Goal: Task Accomplishment & Management: Use online tool/utility

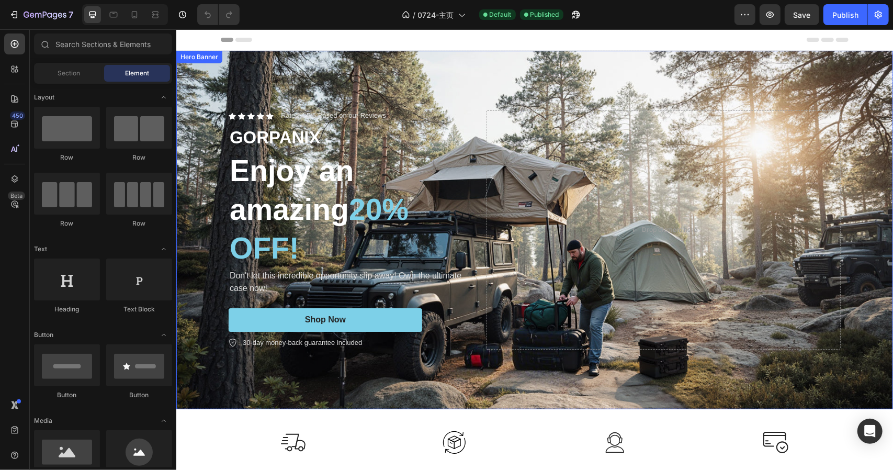
click at [719, 76] on div "Background Image" at bounding box center [534, 229] width 717 height 358
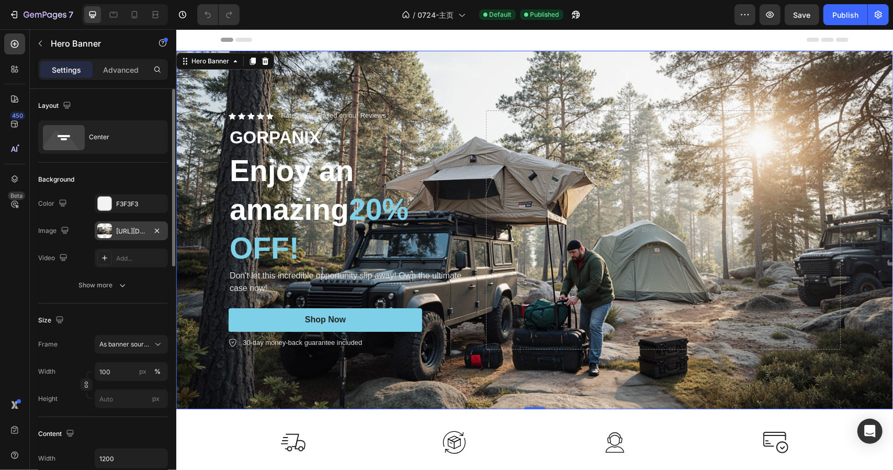
click at [136, 233] on div "[URL][DOMAIN_NAME]" at bounding box center [131, 231] width 30 height 9
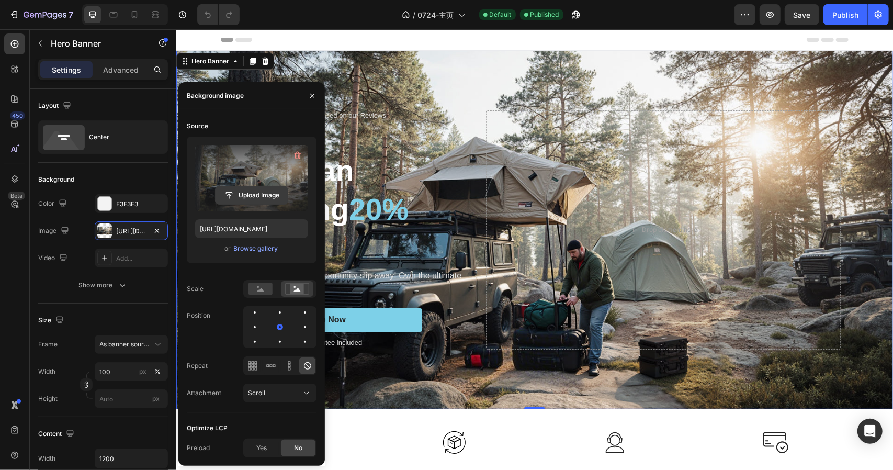
click at [259, 193] on input "file" at bounding box center [252, 195] width 72 height 18
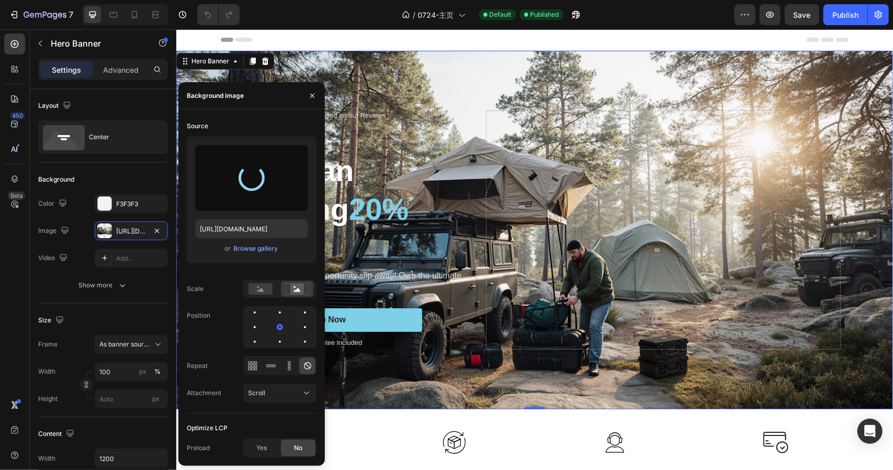
type input "[URL][DOMAIN_NAME]"
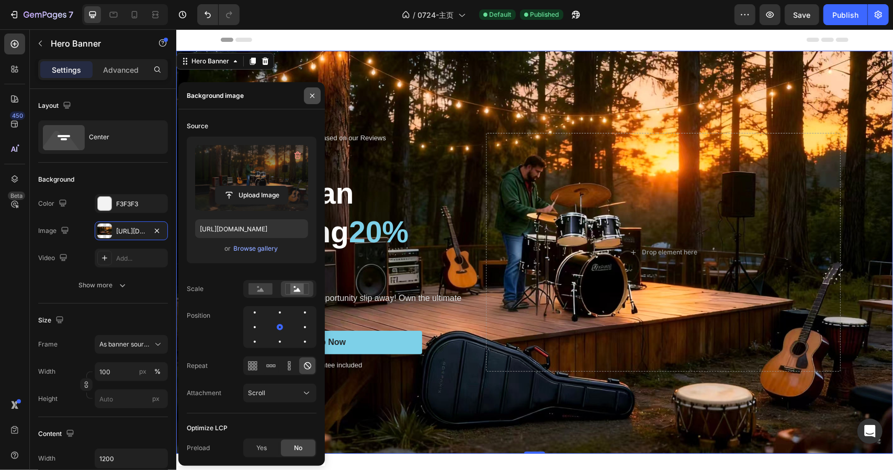
click at [317, 94] on button "button" at bounding box center [312, 95] width 17 height 17
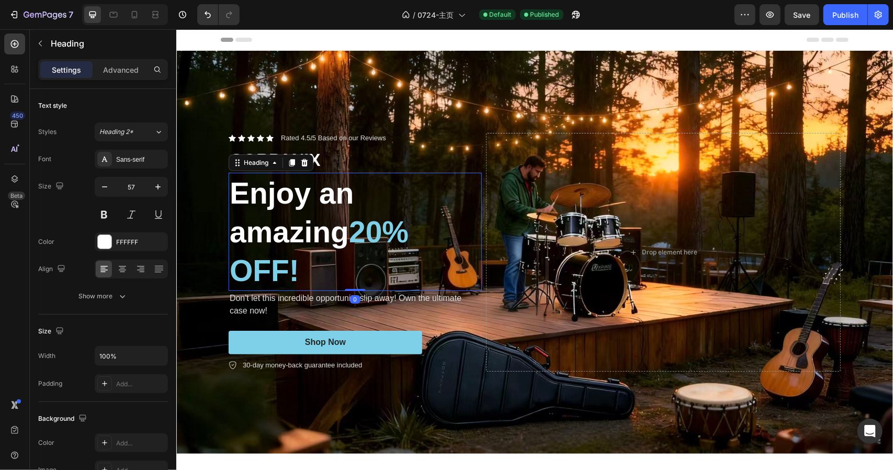
click at [378, 233] on span "20% OFF!" at bounding box center [318, 251] width 179 height 72
click at [371, 231] on span "20% OFF!" at bounding box center [318, 251] width 179 height 72
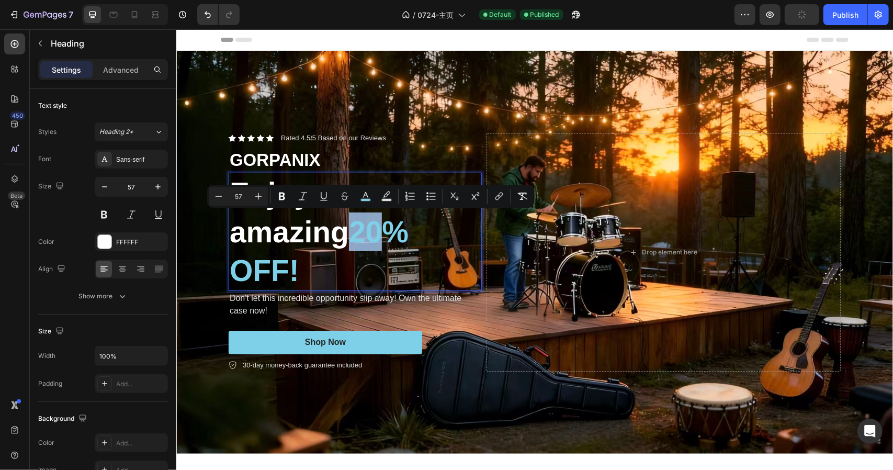
click at [370, 231] on span "20% OFF!" at bounding box center [318, 251] width 179 height 72
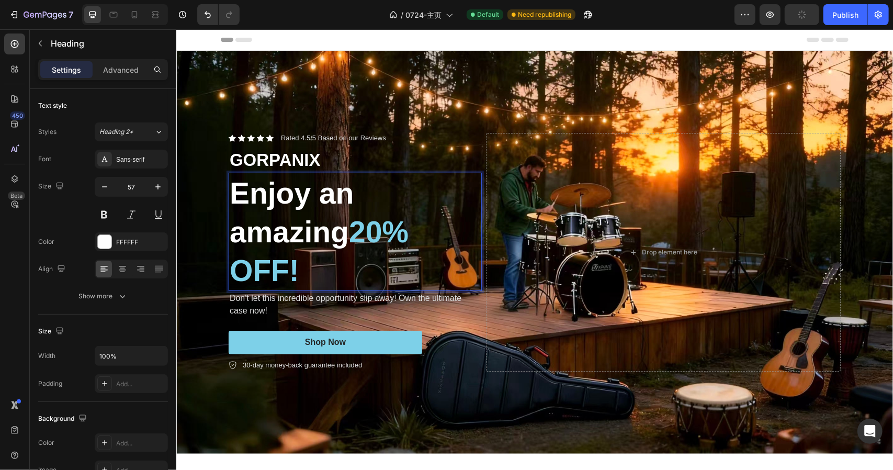
click at [383, 233] on span "20% OFF!" at bounding box center [318, 251] width 179 height 72
drag, startPoint x: 363, startPoint y: 229, endPoint x: 382, endPoint y: 230, distance: 19.4
click at [382, 230] on p "Enjoy an amazing 15 % OFF!" at bounding box center [354, 231] width 251 height 116
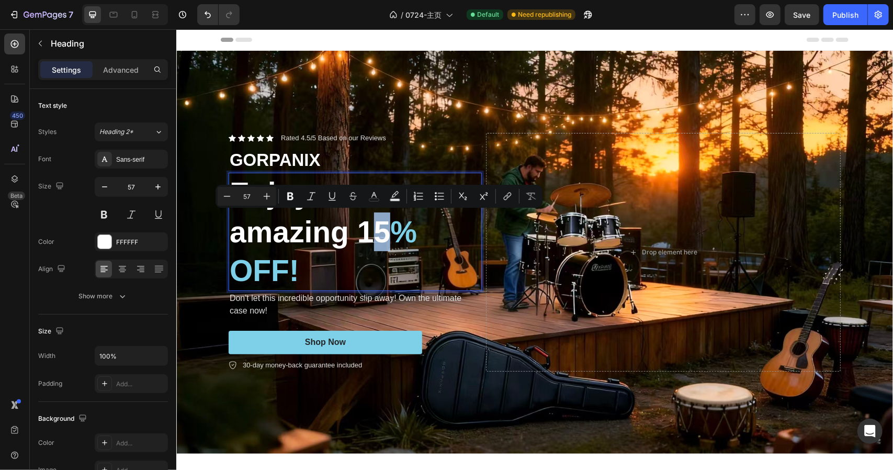
click at [383, 230] on p "Enjoy an amazing 15 % OFF!" at bounding box center [354, 231] width 251 height 116
click at [385, 232] on p "Enjoy an amazing 15 % OFF!" at bounding box center [354, 231] width 251 height 116
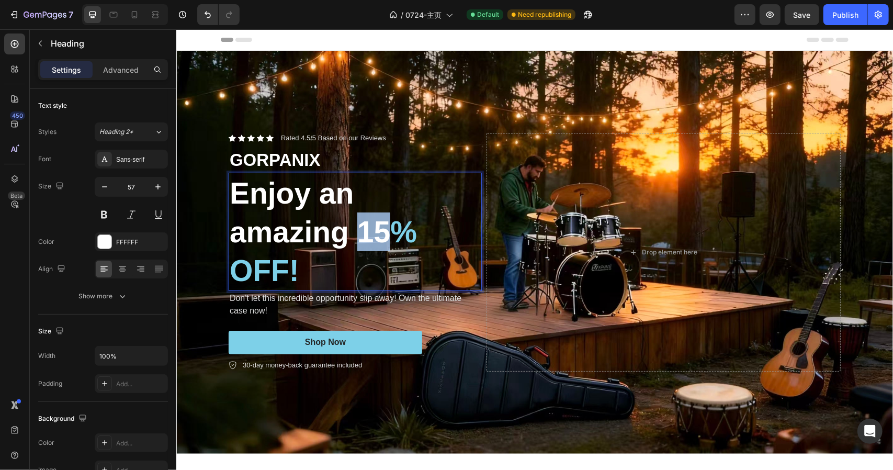
drag, startPoint x: 382, startPoint y: 231, endPoint x: 356, endPoint y: 229, distance: 25.3
click at [356, 229] on p "Enjoy an amazing 15 % OFF!" at bounding box center [354, 231] width 251 height 116
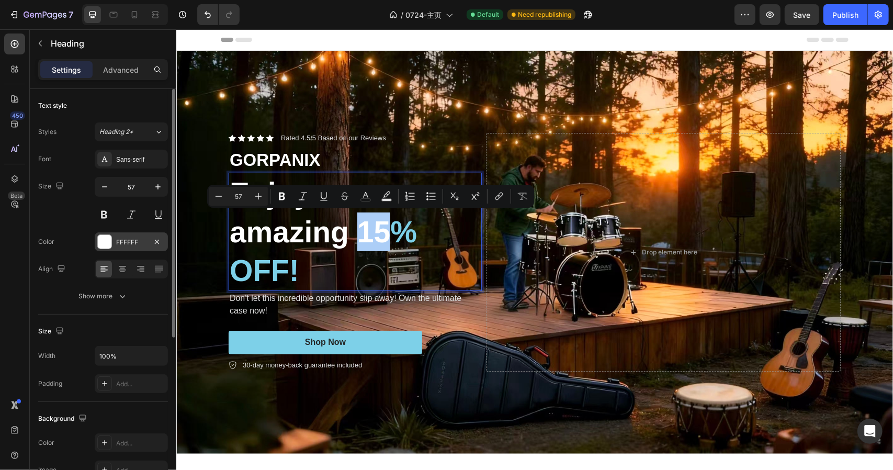
click at [110, 244] on div at bounding box center [105, 242] width 14 height 14
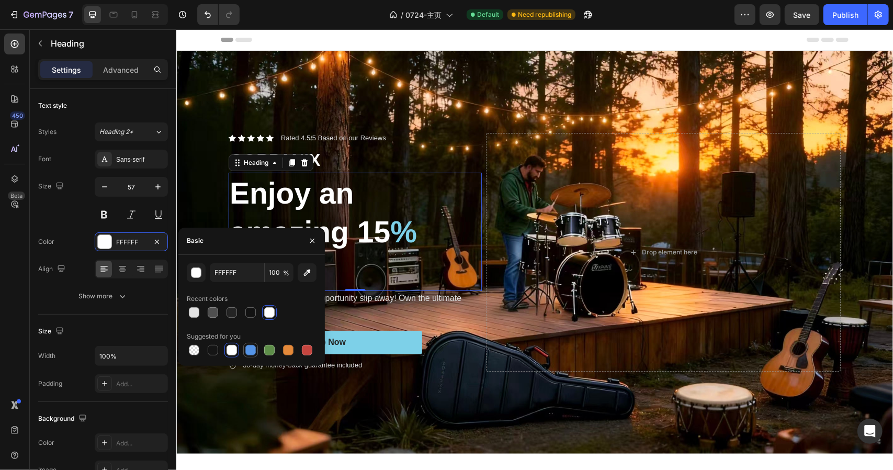
click at [257, 352] on div at bounding box center [250, 350] width 15 height 15
type input "5594E7"
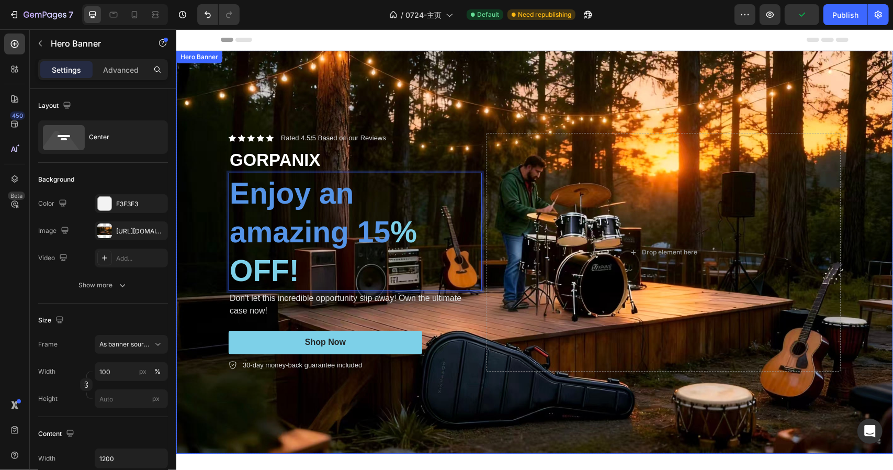
click at [465, 119] on div "Icon Icon Icon Icon Icon Icon List Rated 4.5/5 Based on our Reviews Text Block …" at bounding box center [534, 252] width 628 height 272
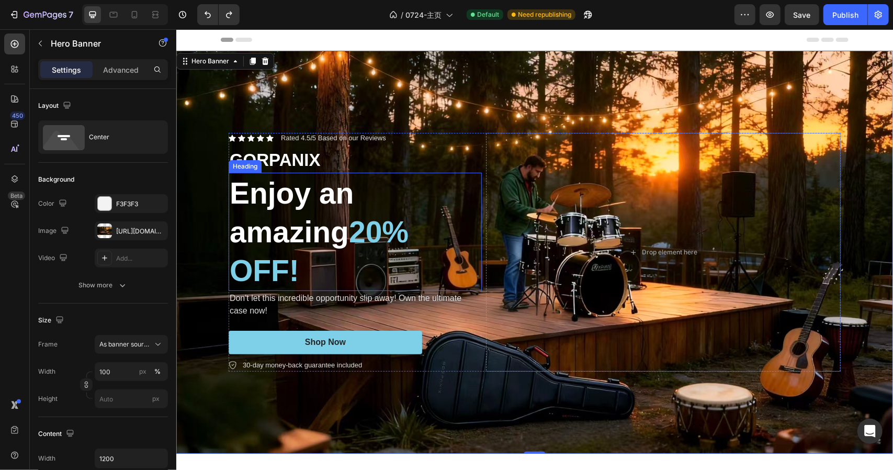
click at [388, 232] on span "20% OFF!" at bounding box center [318, 251] width 179 height 72
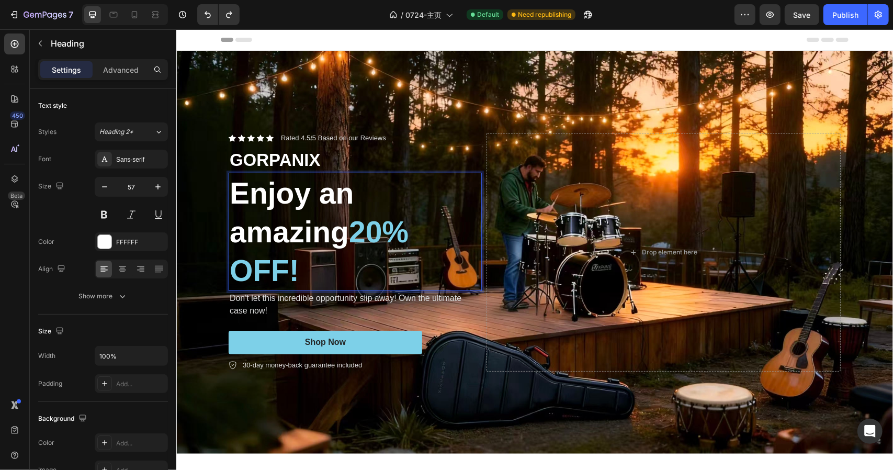
click at [379, 230] on span "20% OFF!" at bounding box center [318, 251] width 179 height 72
click at [385, 237] on span "2015% OFF!" at bounding box center [335, 251] width 212 height 72
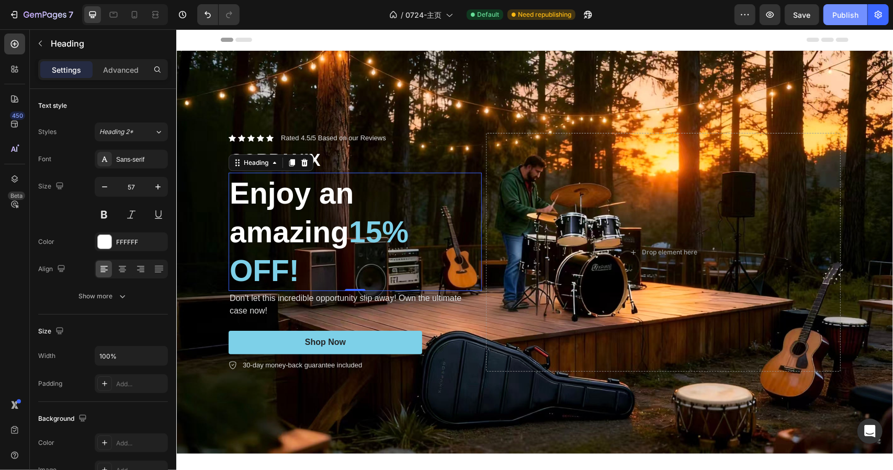
click at [852, 15] on div "Publish" at bounding box center [846, 14] width 26 height 11
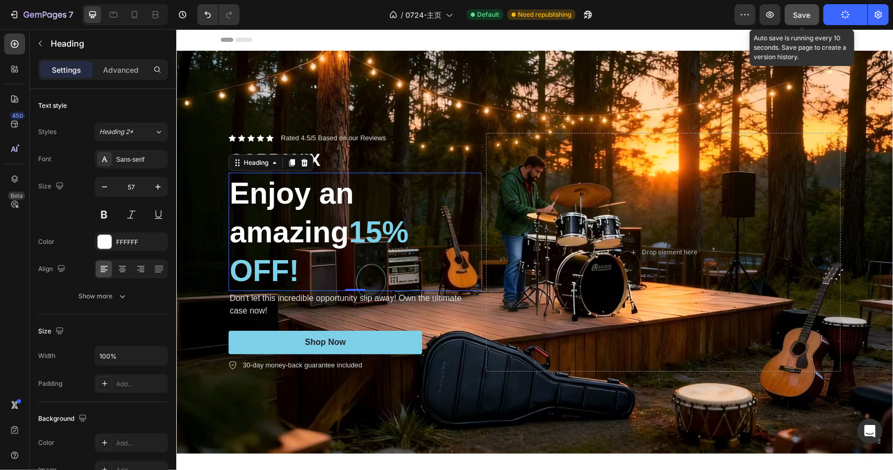
click at [791, 14] on button "Save" at bounding box center [802, 14] width 35 height 21
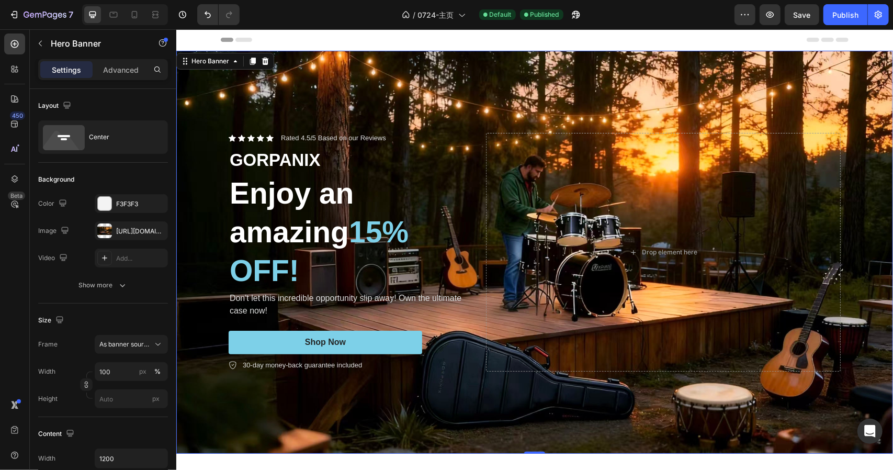
click at [464, 97] on div "Background Image" at bounding box center [534, 251] width 717 height 403
click at [120, 229] on div "[URL][DOMAIN_NAME]" at bounding box center [131, 231] width 30 height 9
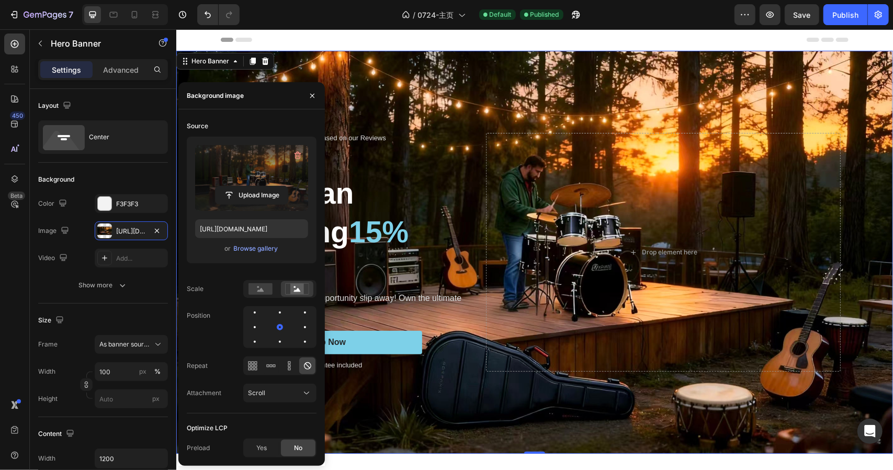
click at [248, 179] on label at bounding box center [251, 178] width 113 height 66
click at [248, 186] on input "file" at bounding box center [252, 195] width 72 height 18
click at [251, 174] on label at bounding box center [251, 178] width 113 height 66
click at [251, 186] on input "file" at bounding box center [252, 195] width 72 height 18
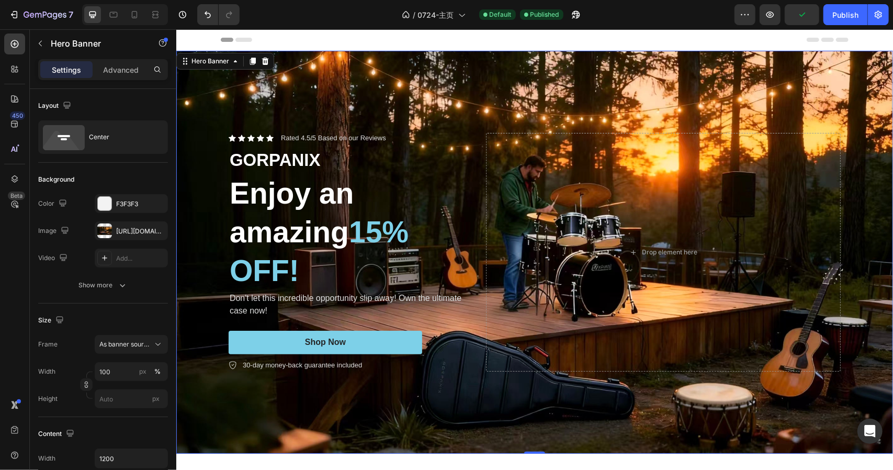
click at [469, 65] on div "Background Image" at bounding box center [534, 251] width 717 height 403
click at [442, 87] on div "Background Image" at bounding box center [534, 251] width 717 height 403
click at [134, 230] on div "[URL][DOMAIN_NAME]" at bounding box center [131, 231] width 30 height 9
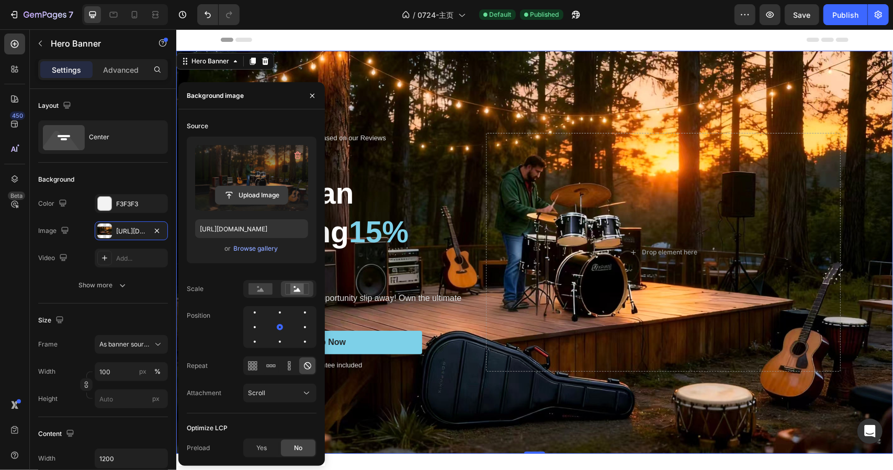
click at [258, 197] on input "file" at bounding box center [252, 195] width 72 height 18
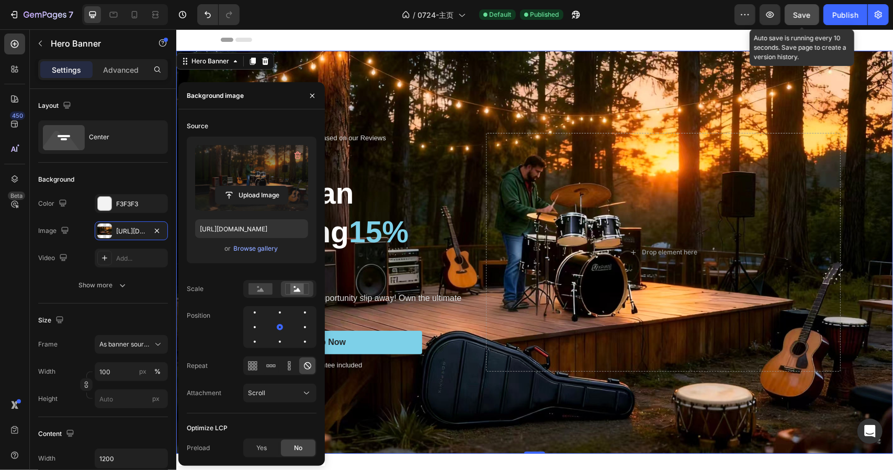
click at [789, 15] on button "Save" at bounding box center [802, 14] width 35 height 21
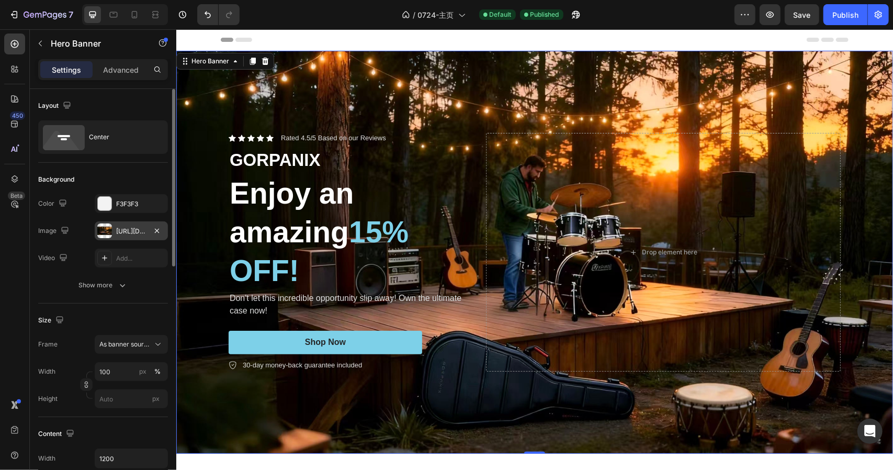
click at [122, 235] on div "[URL][DOMAIN_NAME]" at bounding box center [131, 230] width 73 height 19
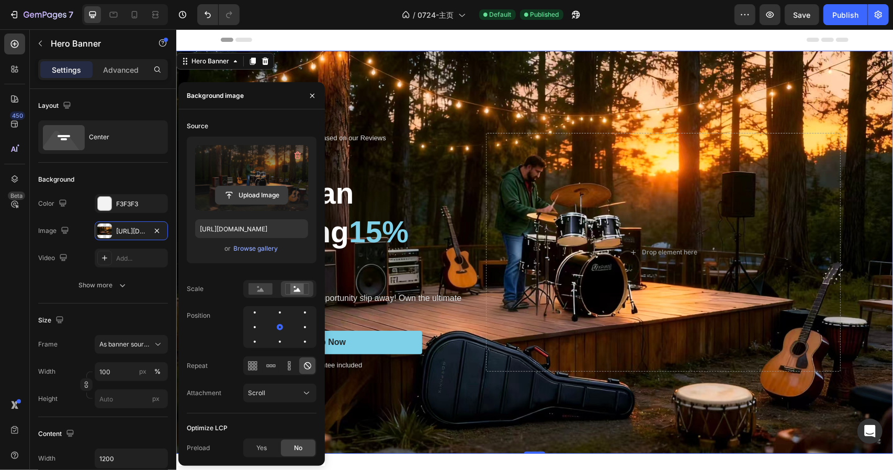
click at [253, 192] on input "file" at bounding box center [252, 195] width 72 height 18
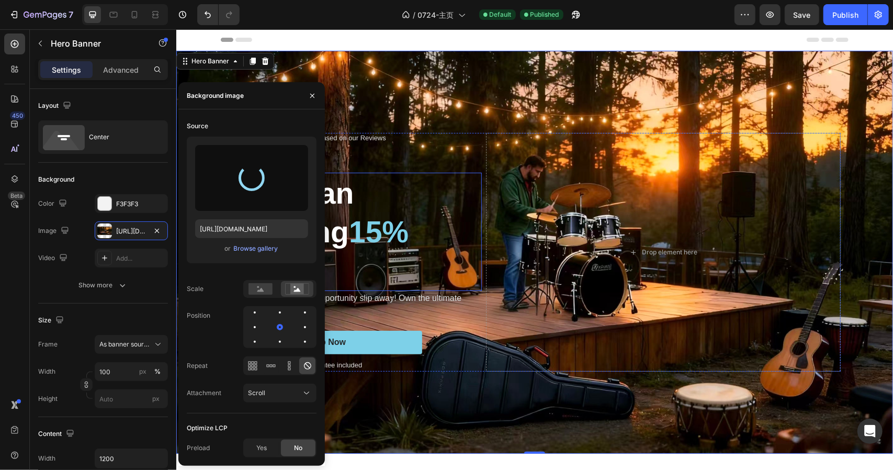
type input "[URL][DOMAIN_NAME]"
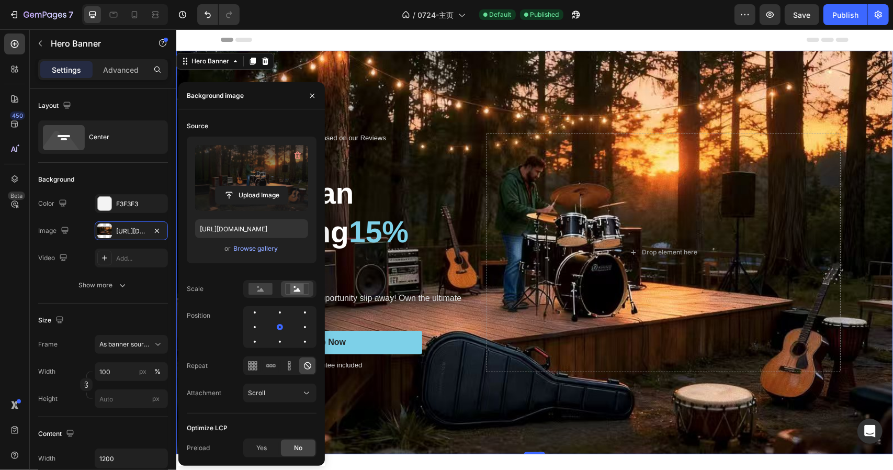
click at [642, 31] on div "Header" at bounding box center [534, 39] width 628 height 21
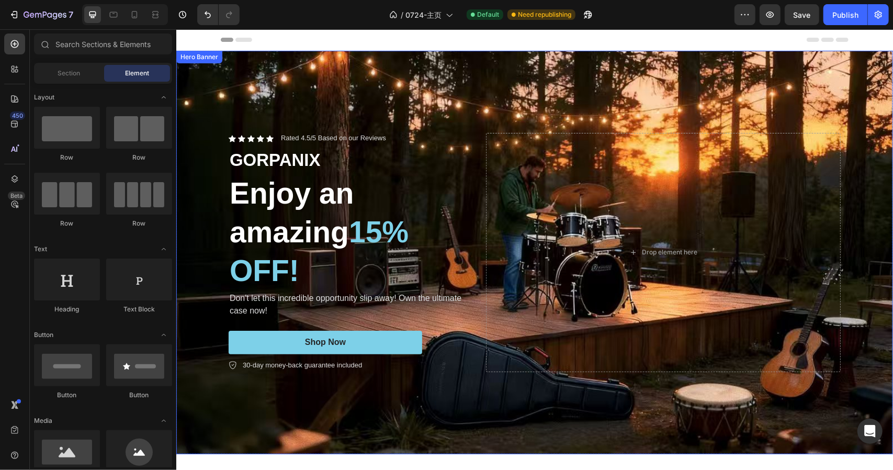
click at [294, 95] on div "Background Image" at bounding box center [534, 251] width 717 height 403
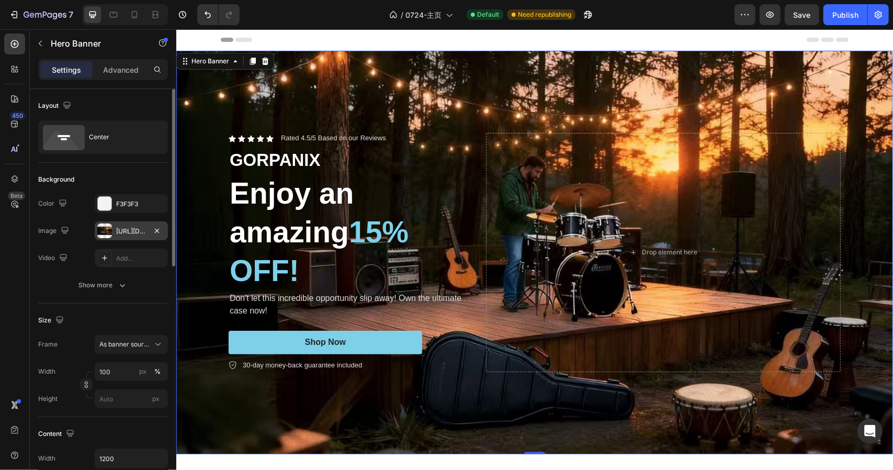
click at [125, 228] on div "[URL][DOMAIN_NAME]" at bounding box center [131, 231] width 30 height 9
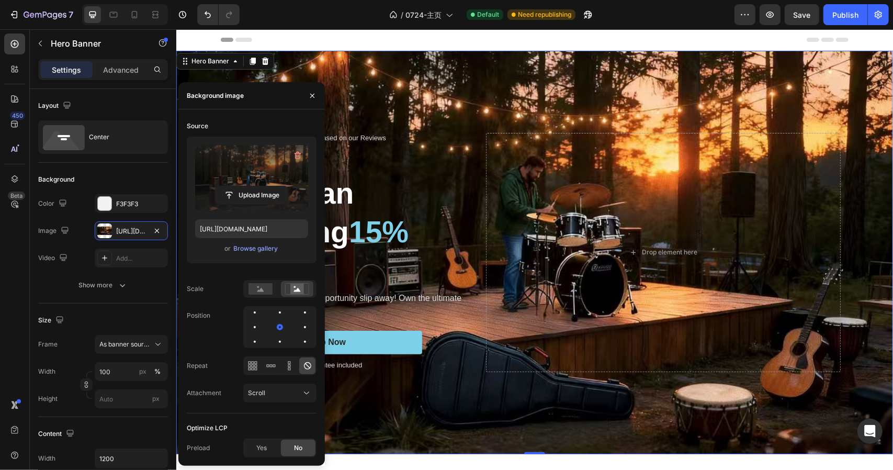
click at [268, 177] on label at bounding box center [251, 178] width 113 height 66
click at [268, 186] on input "file" at bounding box center [252, 195] width 72 height 18
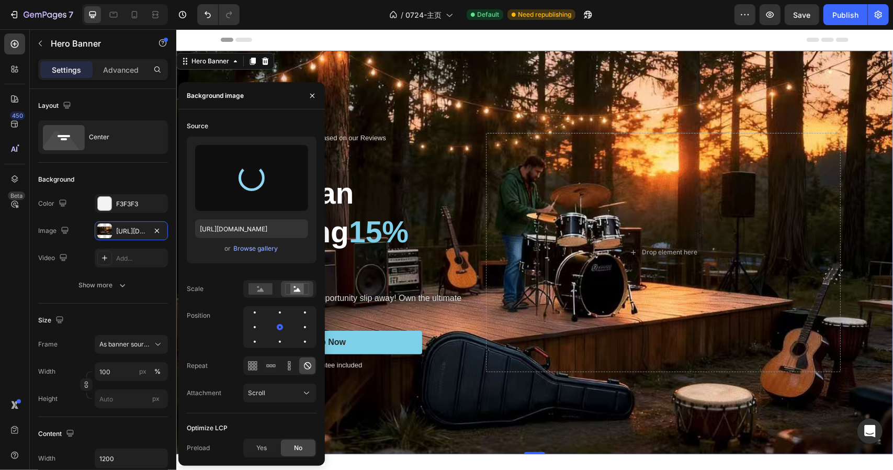
type input "[URL][DOMAIN_NAME]"
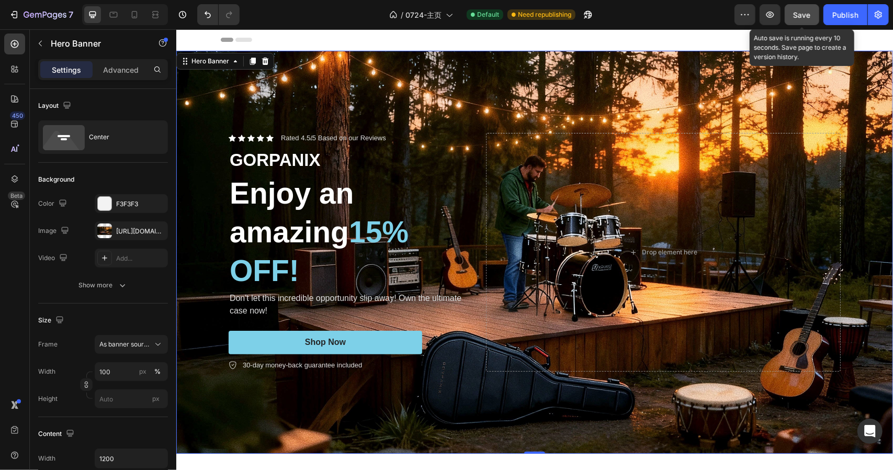
click at [798, 12] on span "Save" at bounding box center [802, 14] width 17 height 9
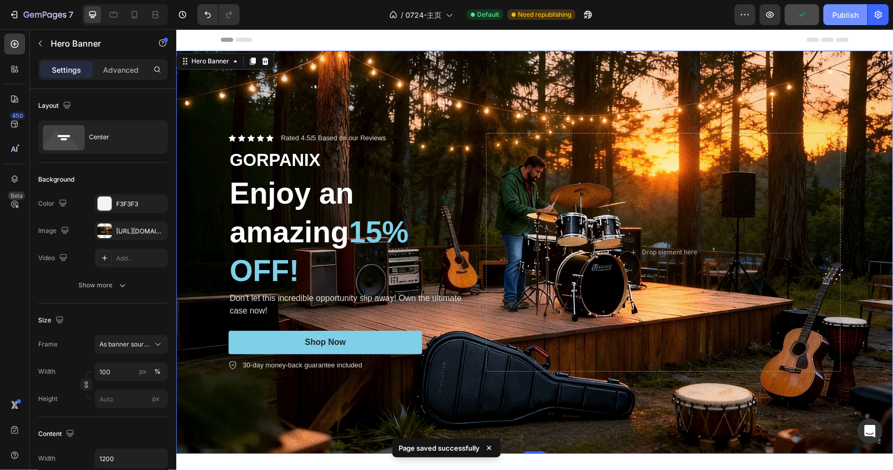
click at [850, 16] on div "Publish" at bounding box center [846, 14] width 26 height 11
